Goal: Task Accomplishment & Management: Use online tool/utility

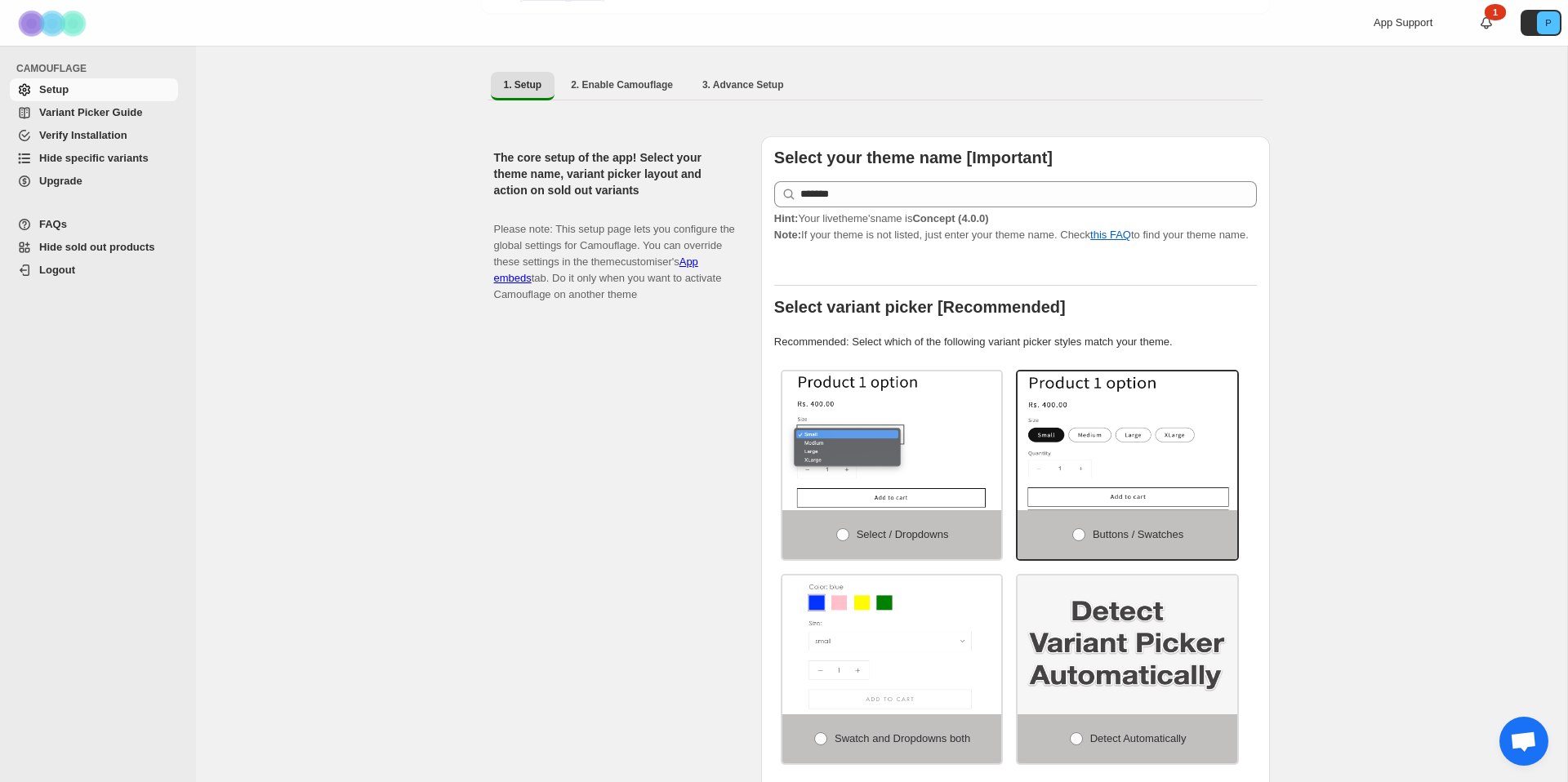
scroll to position [114, 0]
click at [1025, 74] on ul "1. Setup 2. Enable Camouflage 3. Advance Setup More views" at bounding box center [875, 84] width 776 height 30
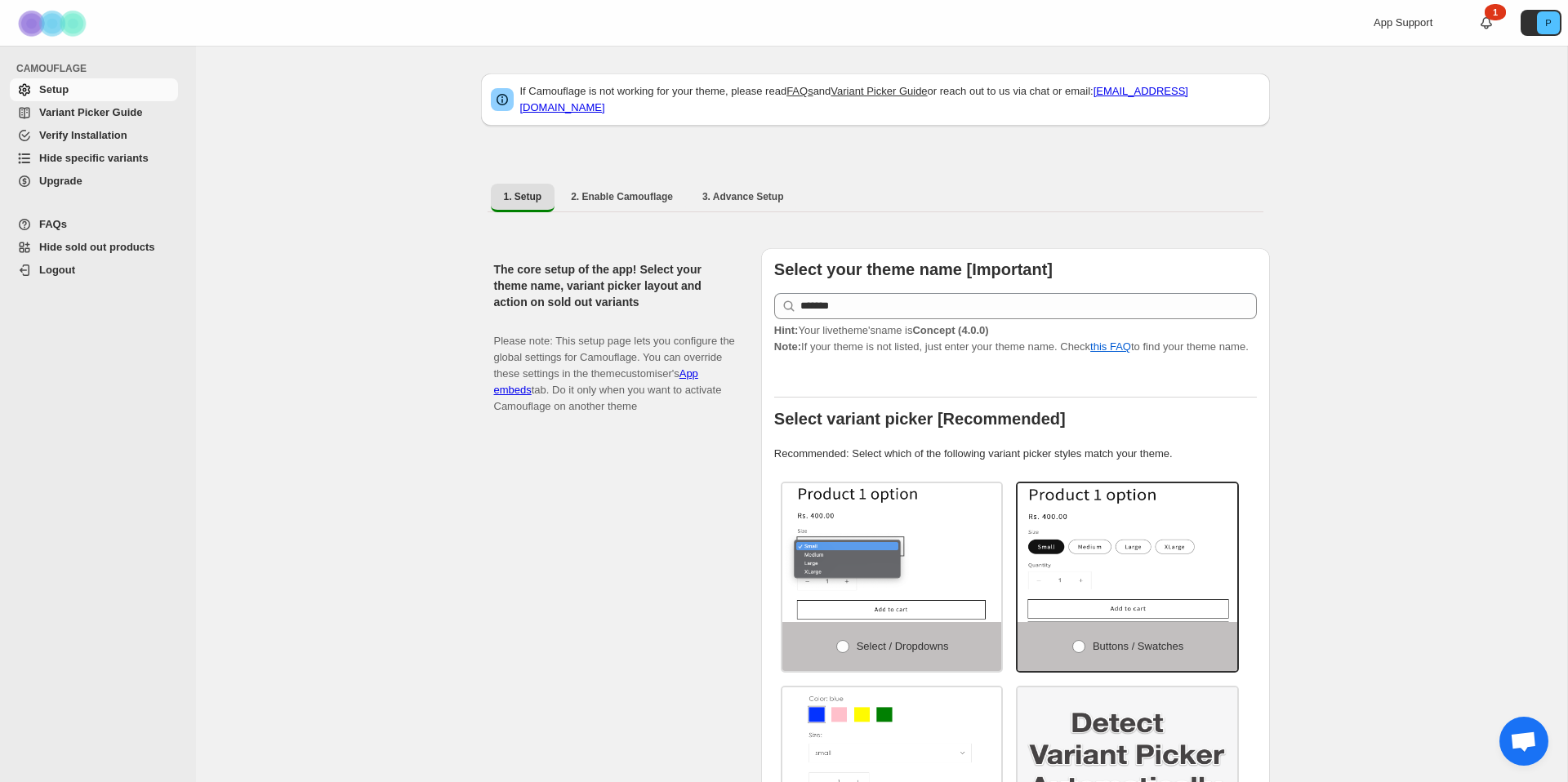
click at [66, 156] on span "Hide specific variants" at bounding box center [94, 157] width 109 height 12
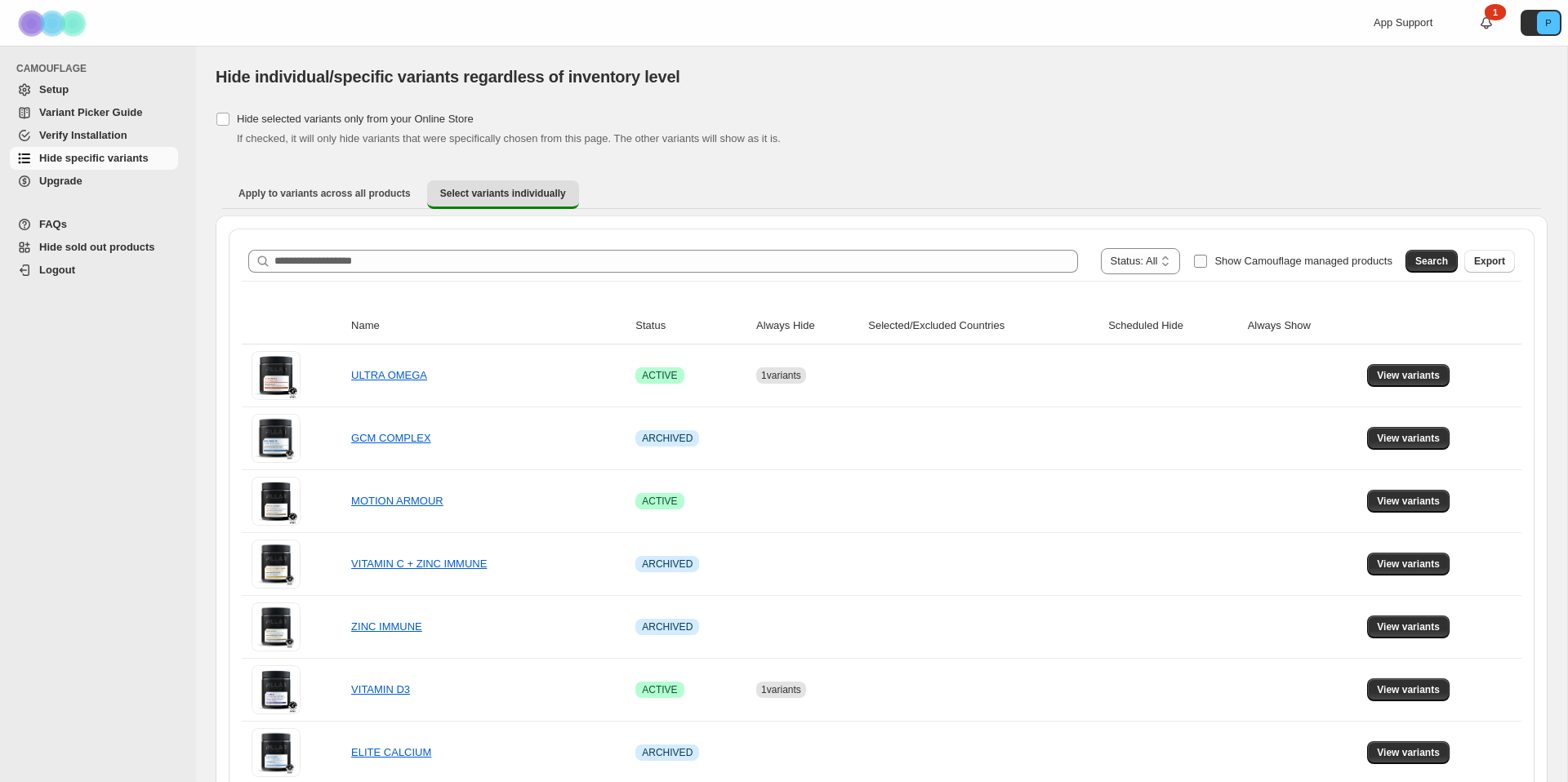
click at [1214, 265] on span "Show Camouflage managed products" at bounding box center [1303, 261] width 178 height 12
click at [1440, 262] on span "Search" at bounding box center [1431, 261] width 32 height 13
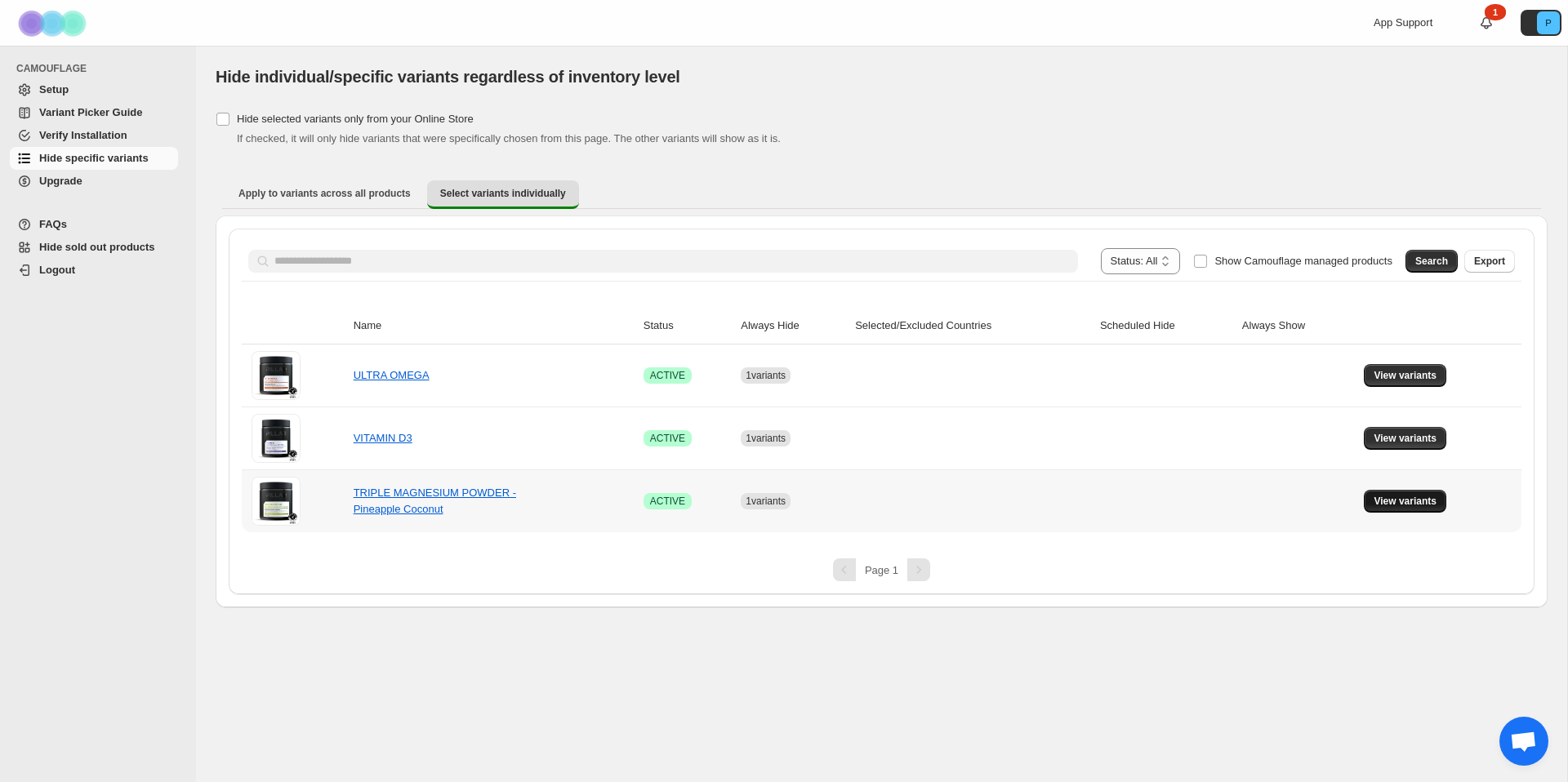
click at [1421, 495] on span "View variants" at bounding box center [1405, 501] width 63 height 13
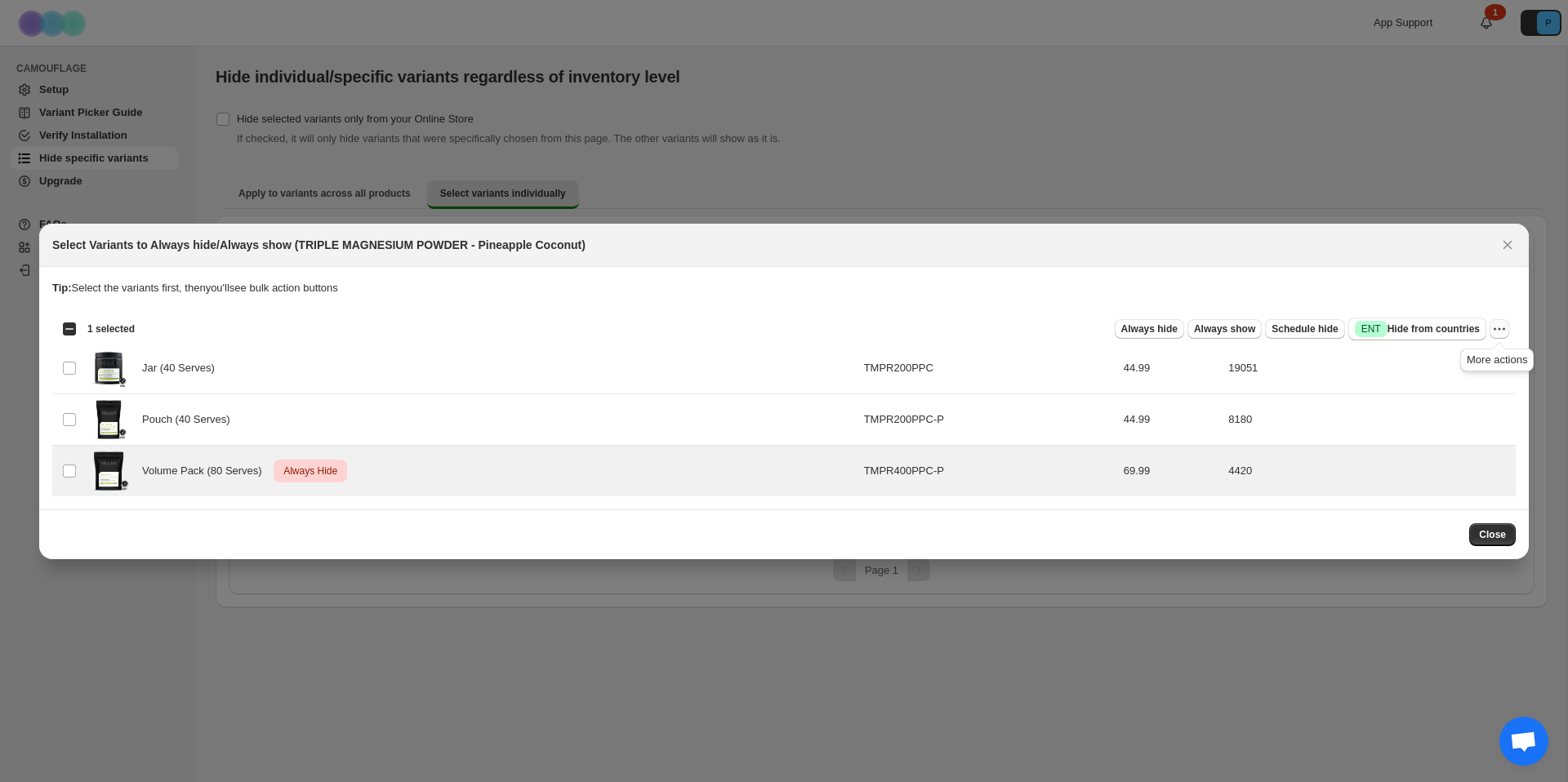
click at [1504, 330] on icon "More actions" at bounding box center [1499, 329] width 17 height 17
